Goal: Use online tool/utility: Utilize a website feature to perform a specific function

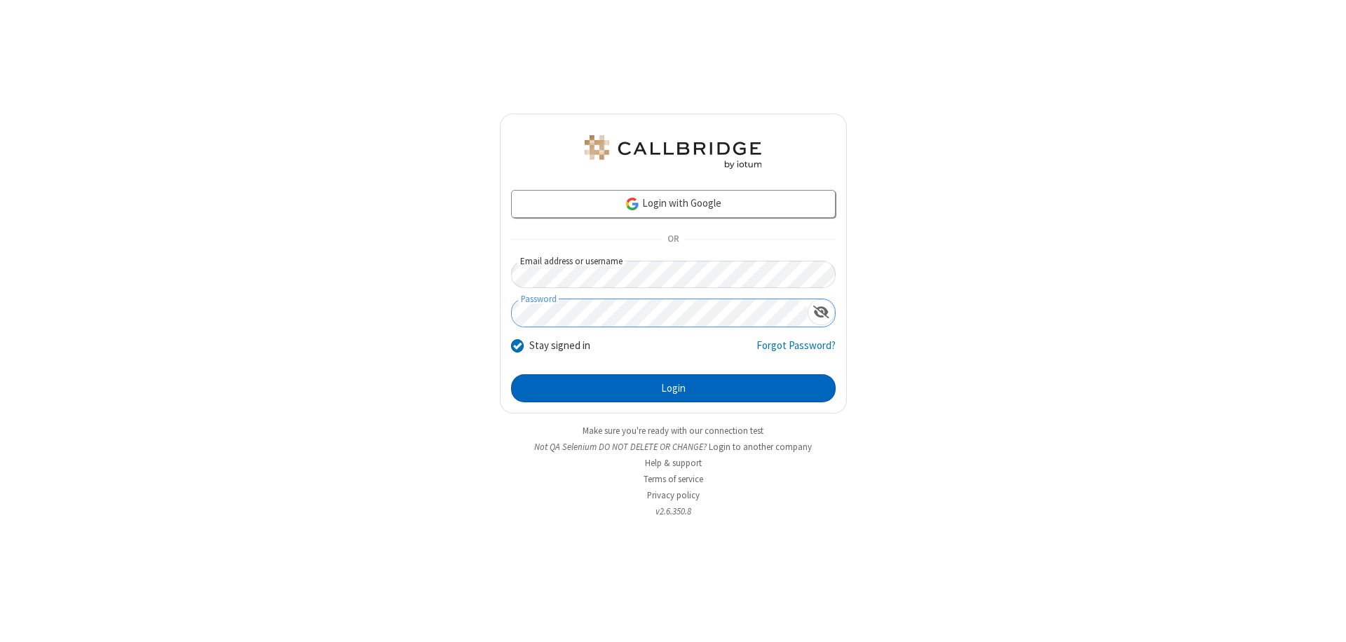
click at [673, 389] on button "Login" at bounding box center [673, 388] width 325 height 28
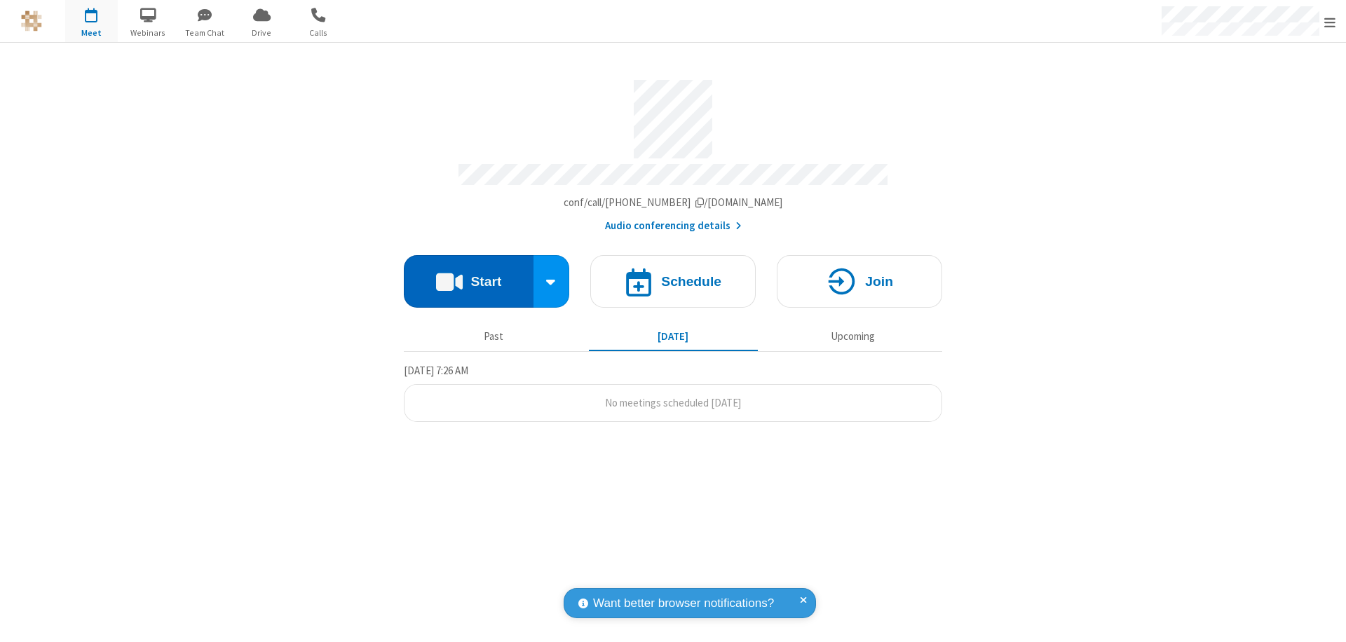
click at [468, 275] on button "Start" at bounding box center [469, 281] width 130 height 53
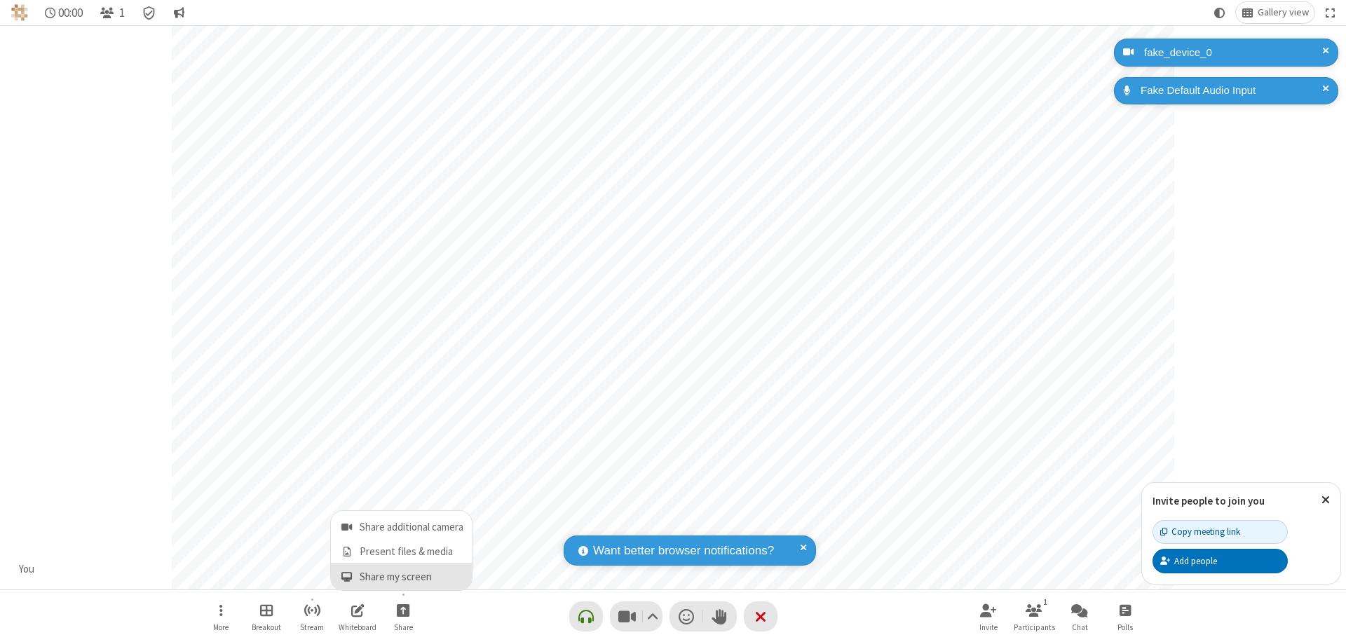
click at [355, 576] on span "Share my screen" at bounding box center [347, 578] width 16 height 12
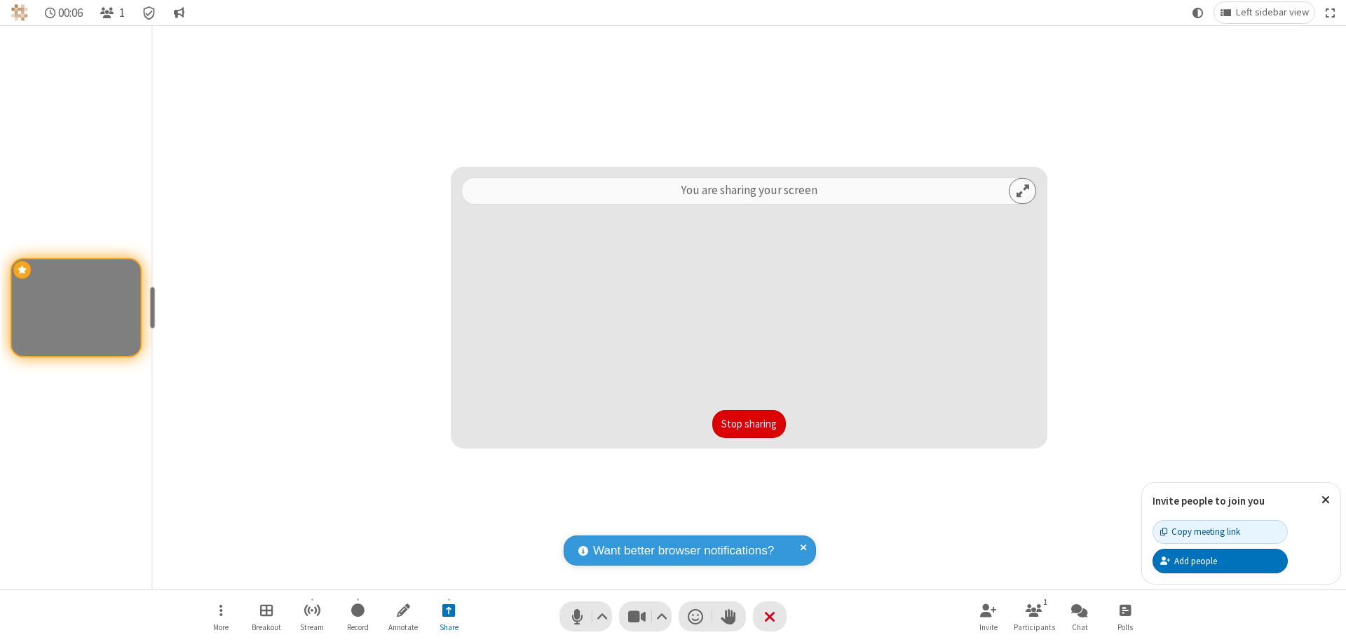
click at [749, 424] on button "Stop sharing" at bounding box center [749, 424] width 74 height 28
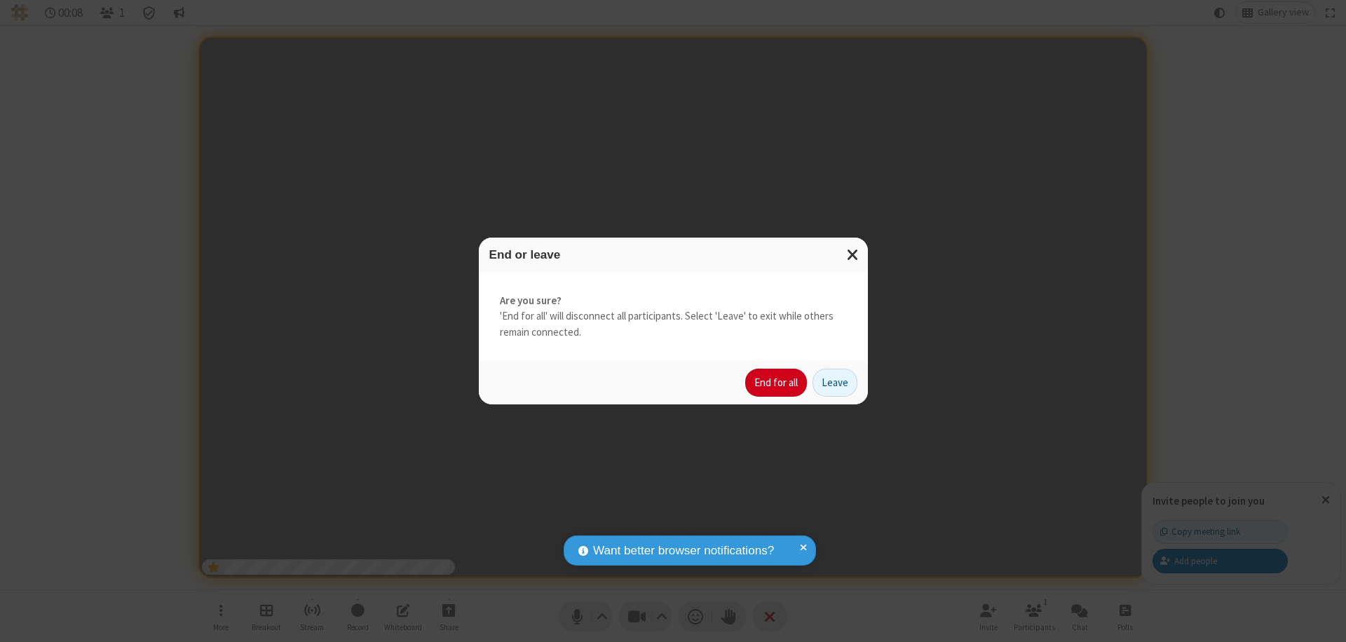
click at [777, 383] on button "End for all" at bounding box center [776, 383] width 62 height 28
